Goal: Task Accomplishment & Management: Manage account settings

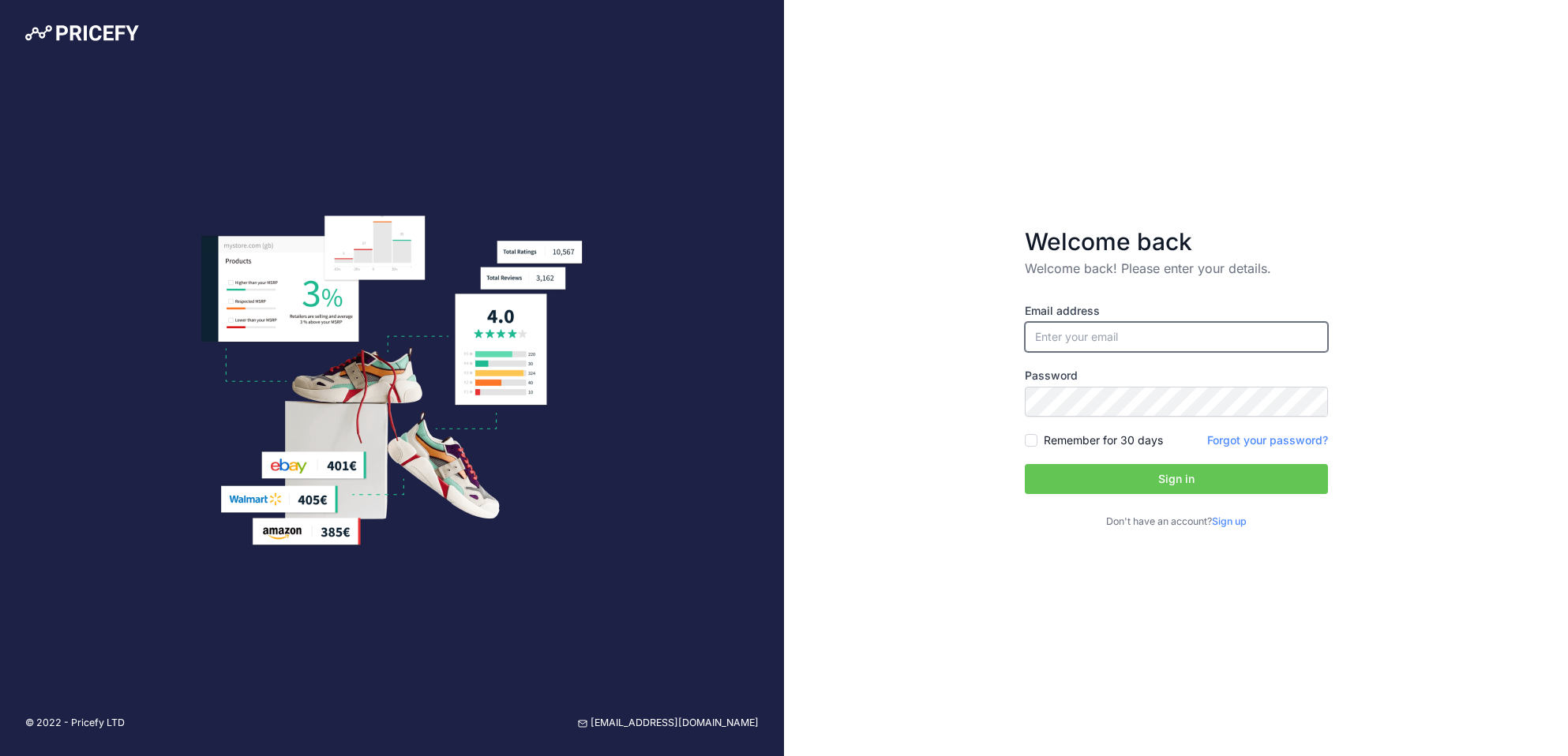
click at [1099, 348] on input "email" at bounding box center [1176, 337] width 303 height 30
type input "[EMAIL_ADDRESS][DOMAIN_NAME]"
click at [1025, 465] on button "Sign in" at bounding box center [1176, 480] width 303 height 30
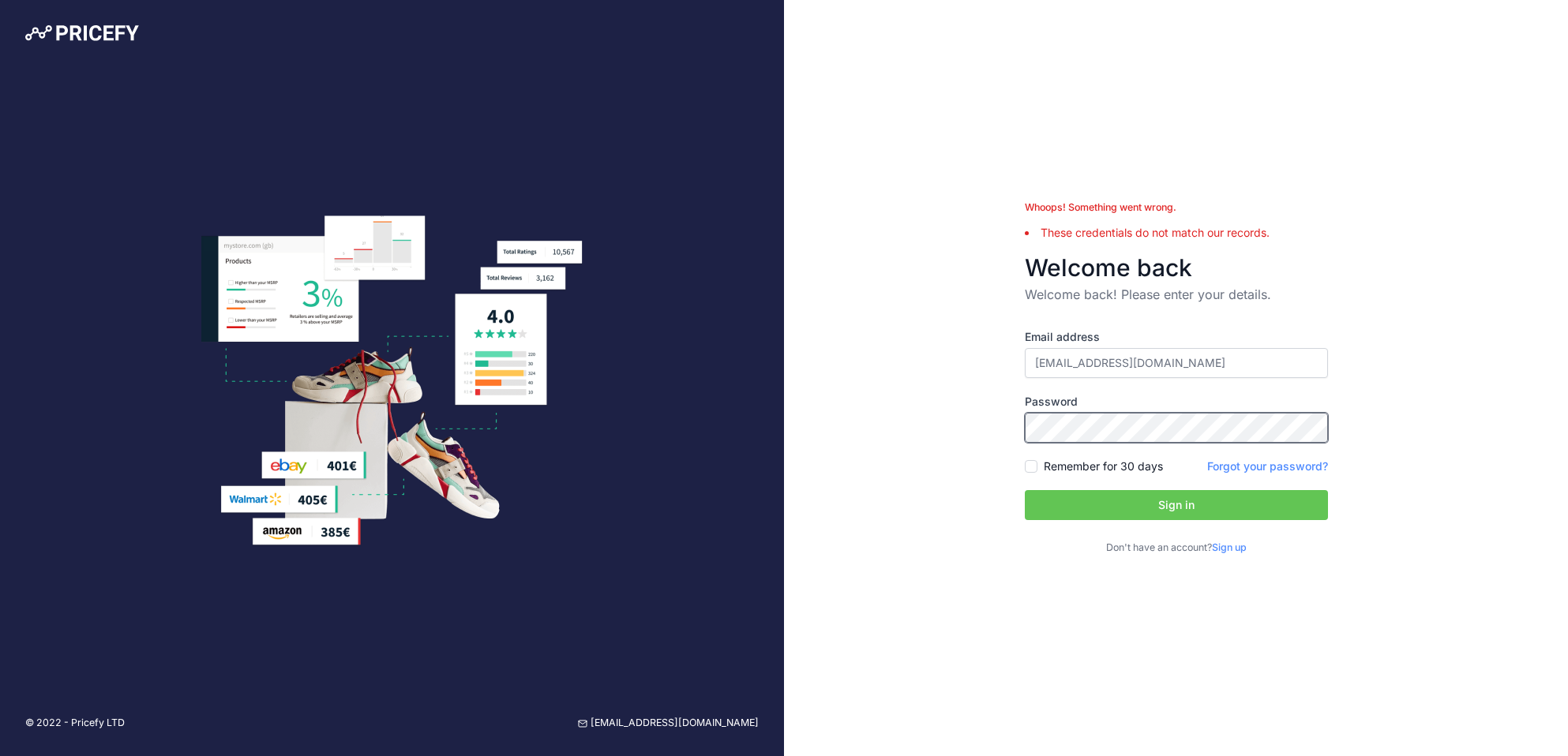
click at [1025, 490] on button "Sign in" at bounding box center [1176, 505] width 303 height 30
click at [1123, 404] on label "Password" at bounding box center [1176, 401] width 303 height 16
click at [1025, 490] on button "Sign in" at bounding box center [1176, 505] width 303 height 30
click at [1501, 317] on div "Whoops! Something went wrong. Too many login attempts. Please try again in 43 s…" at bounding box center [1176, 378] width 784 height 756
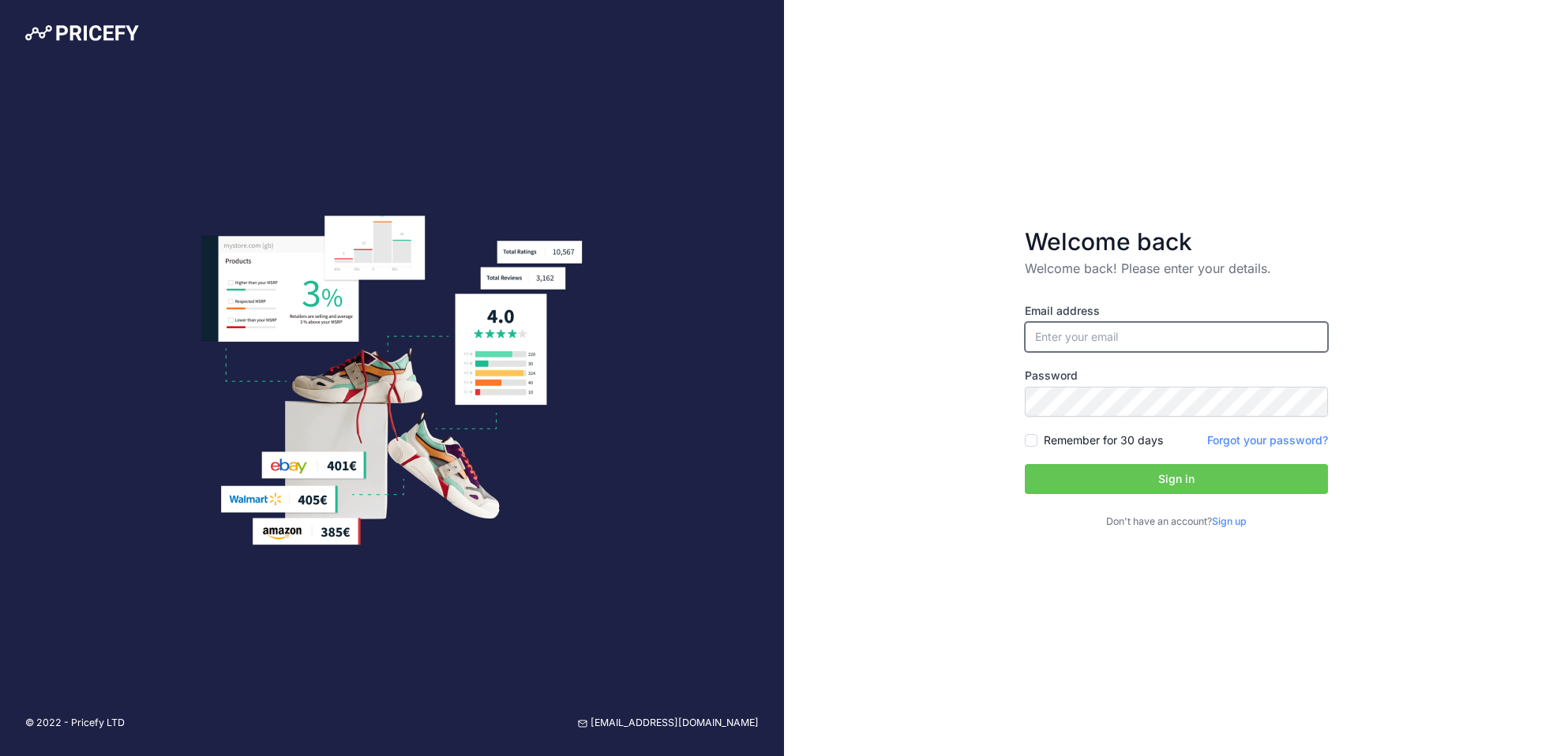
click at [1148, 340] on input "email" at bounding box center [1176, 337] width 303 height 30
type input "[EMAIL_ADDRESS][DOMAIN_NAME]"
click at [1025, 465] on button "Sign in" at bounding box center [1176, 480] width 303 height 30
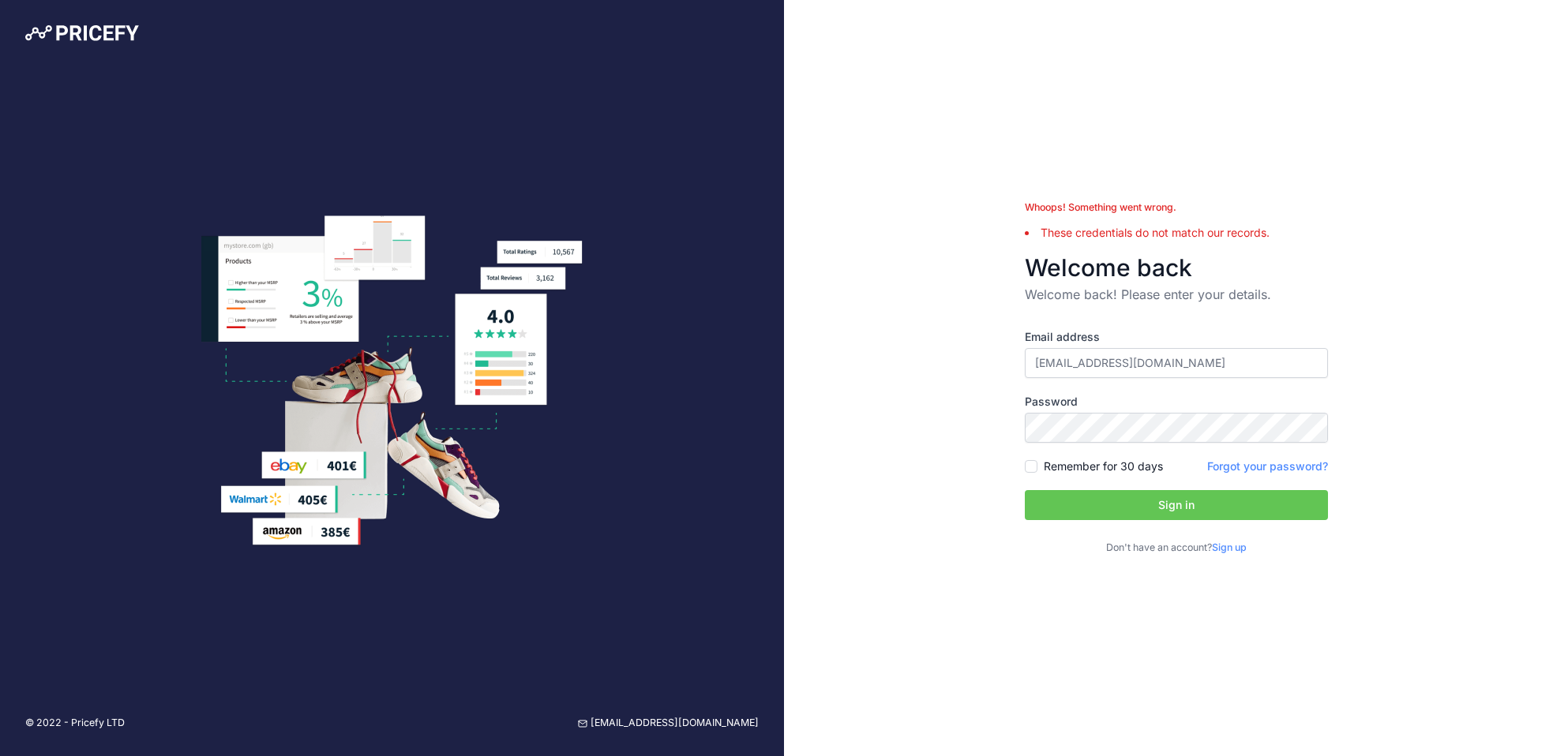
click at [1220, 614] on div "Whoops! Something went wrong. These credentials do not match our records. Welco…" at bounding box center [1176, 378] width 784 height 756
click at [1105, 368] on input "[EMAIL_ADDRESS][DOMAIN_NAME]" at bounding box center [1176, 363] width 303 height 30
click at [1105, 367] on input "[EMAIL_ADDRESS][DOMAIN_NAME]" at bounding box center [1176, 363] width 303 height 30
click at [1138, 500] on button "Sign in" at bounding box center [1176, 505] width 303 height 30
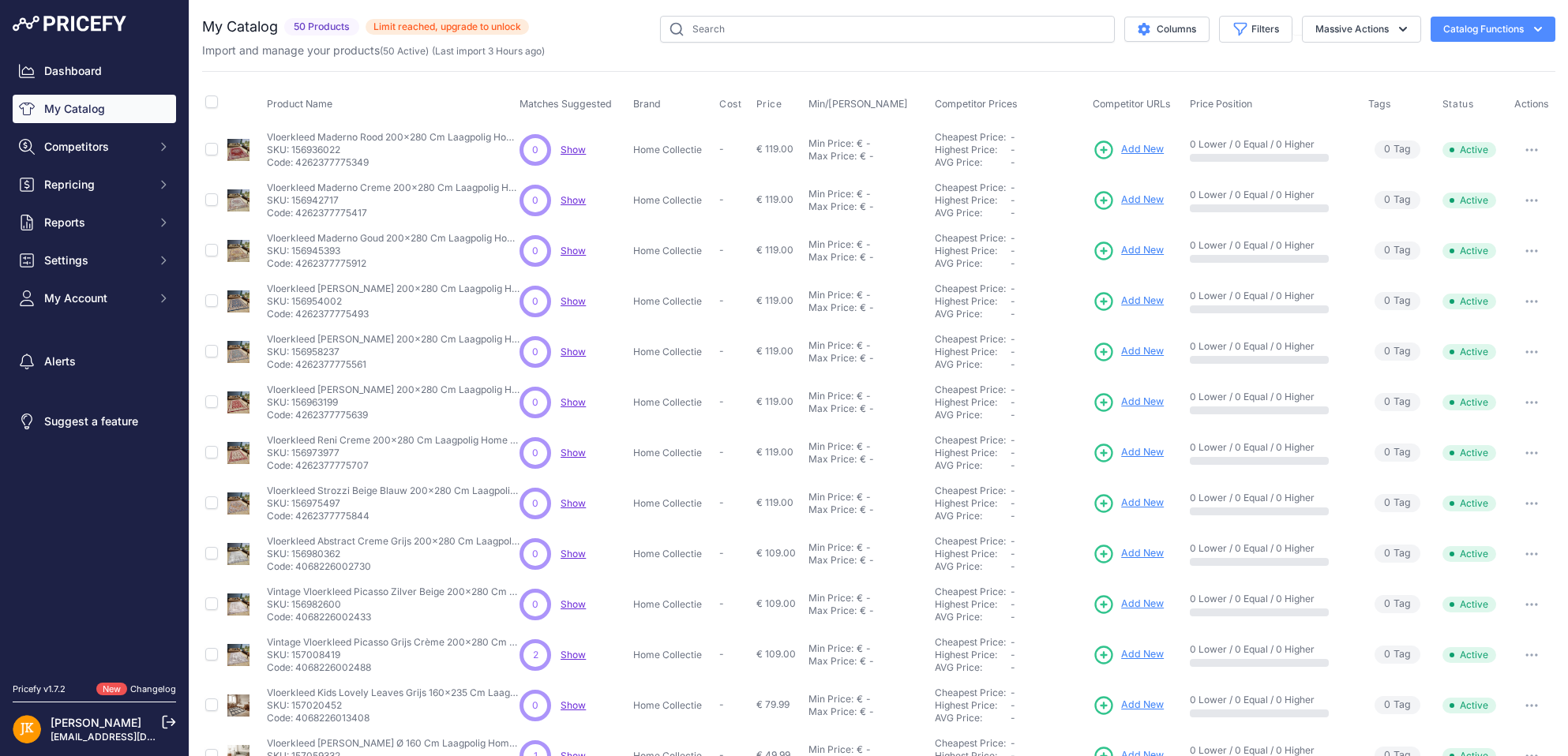
click at [315, 22] on span "50 Products" at bounding box center [321, 26] width 75 height 18
